Goal: Task Accomplishment & Management: Use online tool/utility

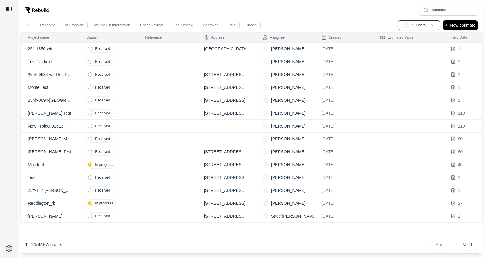
click at [129, 50] on td "Received" at bounding box center [108, 49] width 59 height 13
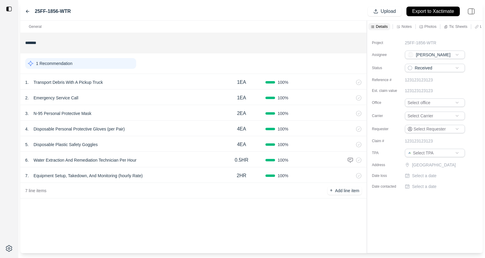
click at [150, 79] on div "1 . Transport Debris With A Pickup Truck" at bounding box center [121, 82] width 192 height 8
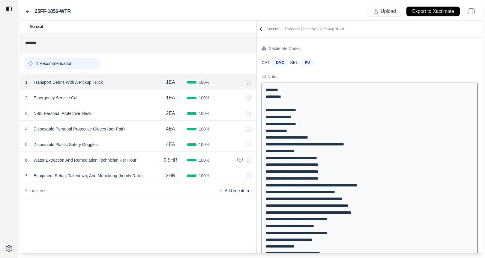
click at [255, 55] on div "General ******* 1 Recommendation 1 . Transport Debris With A Pickup Truck 1EA 1…" at bounding box center [251, 137] width 462 height 233
click at [260, 28] on icon at bounding box center [261, 29] width 6 height 6
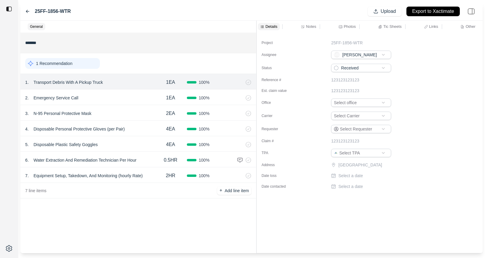
click at [304, 26] on icon at bounding box center [303, 27] width 4 height 4
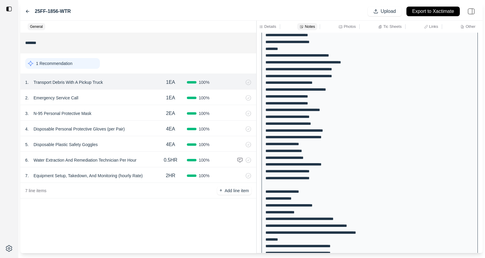
scroll to position [915, 0]
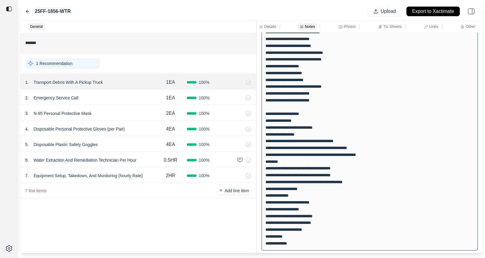
click at [160, 234] on div "******* 1 Recommendation 1 . Transport Debris With A Pickup Truck 1EA 100 % 2 .…" at bounding box center [138, 143] width 236 height 221
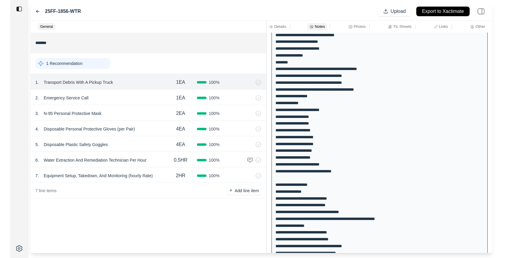
scroll to position [555, 0]
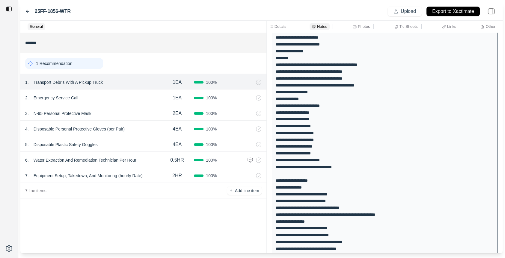
click at [274, 25] on p "Details" at bounding box center [280, 26] width 12 height 5
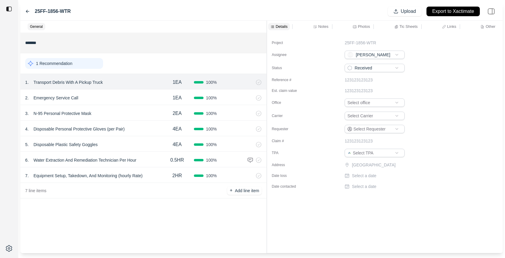
click at [354, 25] on rect at bounding box center [354, 26] width 3 height 3
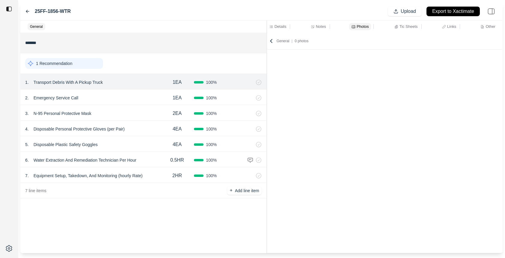
click at [403, 27] on p "Tic Sheets" at bounding box center [408, 26] width 18 height 5
click at [441, 28] on div "Links" at bounding box center [449, 26] width 16 height 7
click at [484, 28] on div "Other" at bounding box center [487, 26] width 17 height 7
click at [280, 28] on p "Details" at bounding box center [280, 26] width 12 height 5
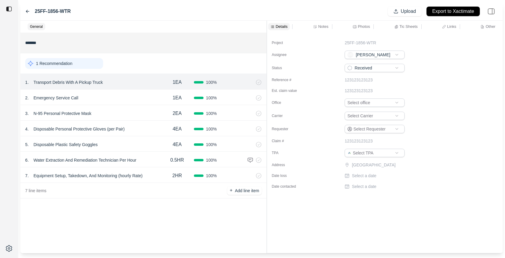
click at [147, 177] on div "7 . Equipment Setup, Takedown, And Monitoring (hourly Rate)" at bounding box center [92, 176] width 135 height 8
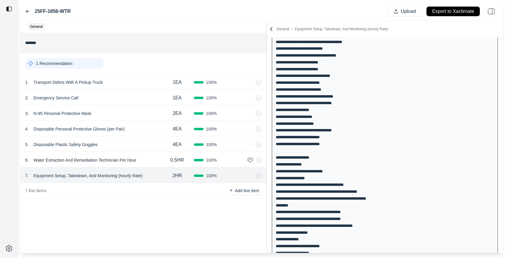
scroll to position [972, 0]
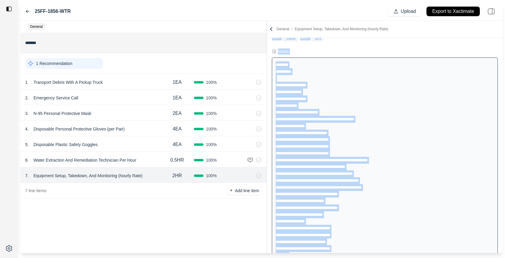
scroll to position [0, 0]
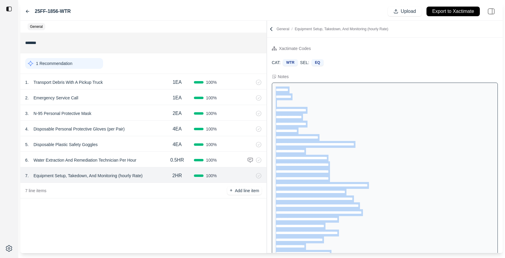
drag, startPoint x: 304, startPoint y: 222, endPoint x: 275, endPoint y: 88, distance: 136.8
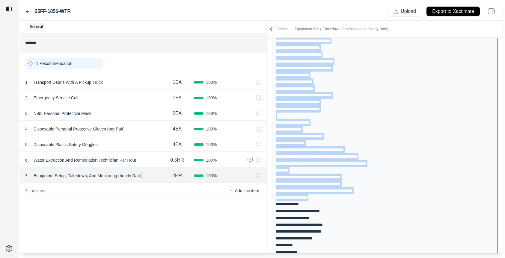
scroll to position [972, 0]
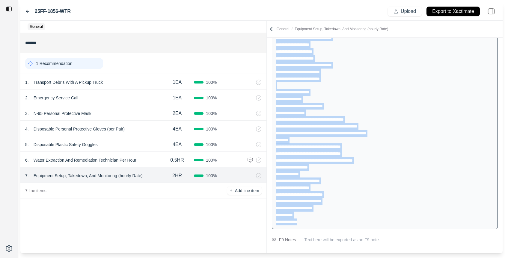
drag, startPoint x: 276, startPoint y: 89, endPoint x: 328, endPoint y: 224, distance: 144.2
copy div "**********"
